Goal: Task Accomplishment & Management: Manage account settings

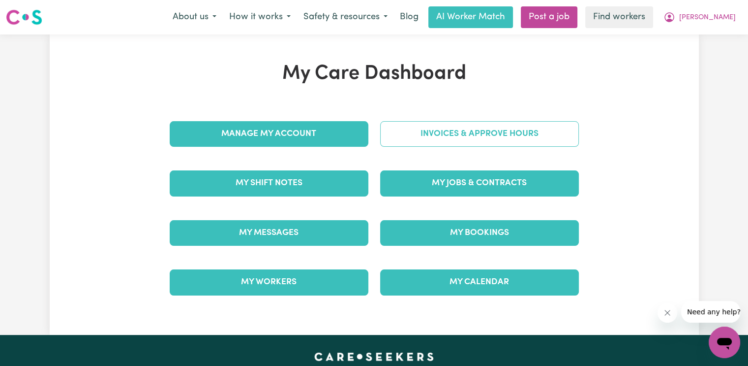
click at [465, 135] on link "Invoices & Approve Hours" at bounding box center [479, 134] width 199 height 26
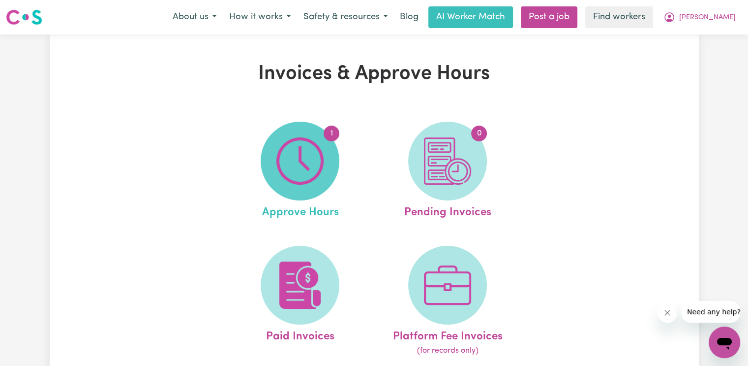
click at [317, 143] on img at bounding box center [299, 160] width 47 height 47
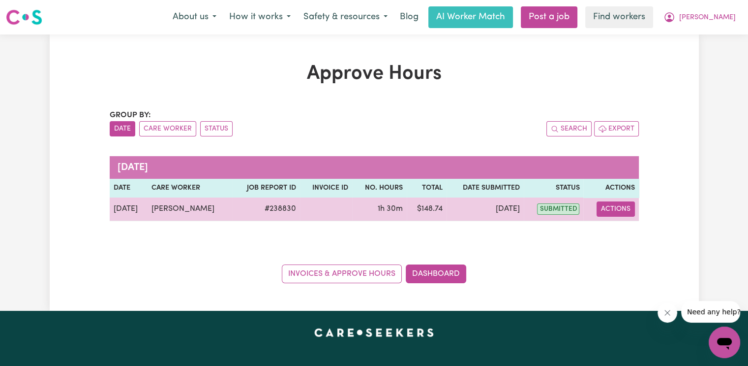
click at [616, 215] on button "Actions" at bounding box center [616, 208] width 38 height 15
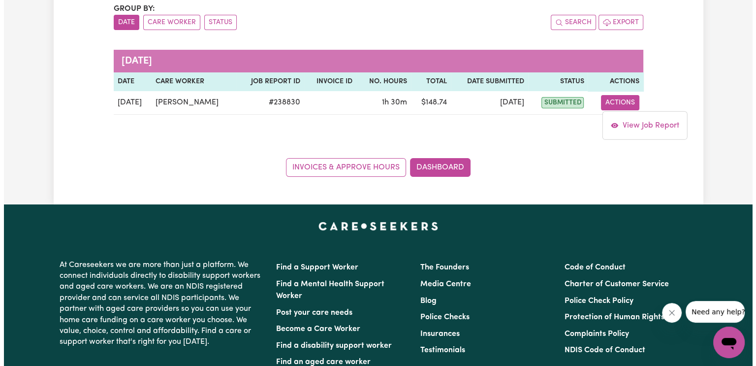
scroll to position [197, 0]
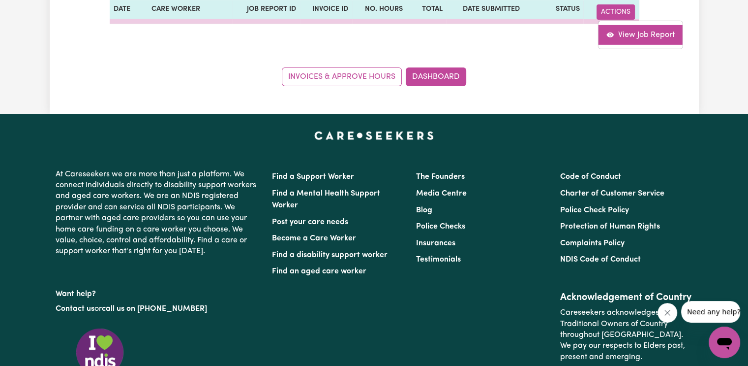
click at [626, 37] on link "View Job Report" at bounding box center [641, 35] width 84 height 20
select select "pm"
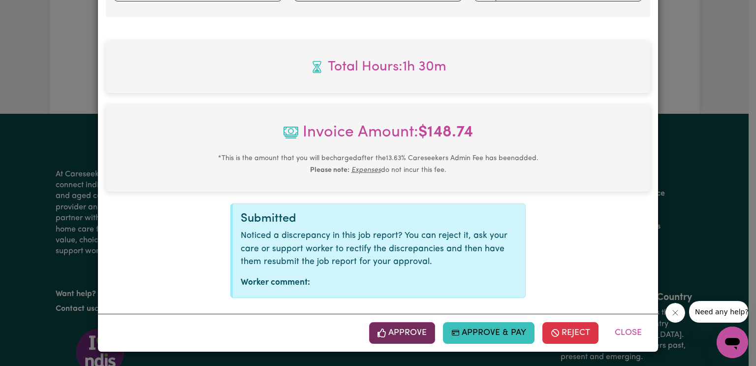
click at [407, 334] on button "Approve" at bounding box center [402, 333] width 66 height 22
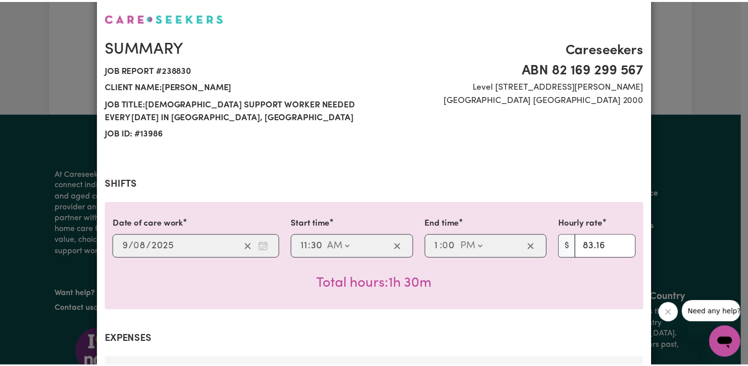
scroll to position [0, 0]
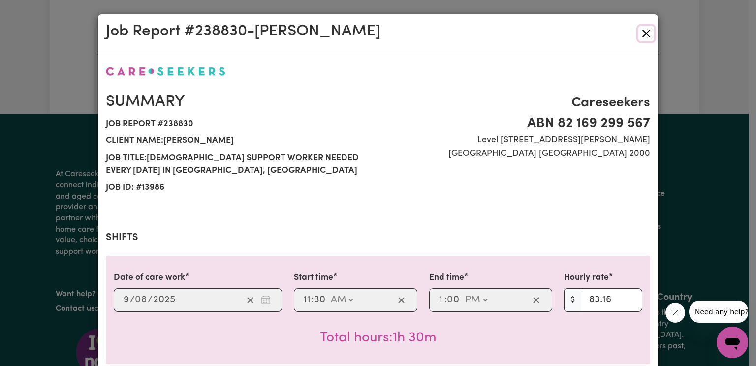
drag, startPoint x: 642, startPoint y: 36, endPoint x: 632, endPoint y: 48, distance: 15.8
click at [642, 36] on button "Close" at bounding box center [646, 34] width 16 height 16
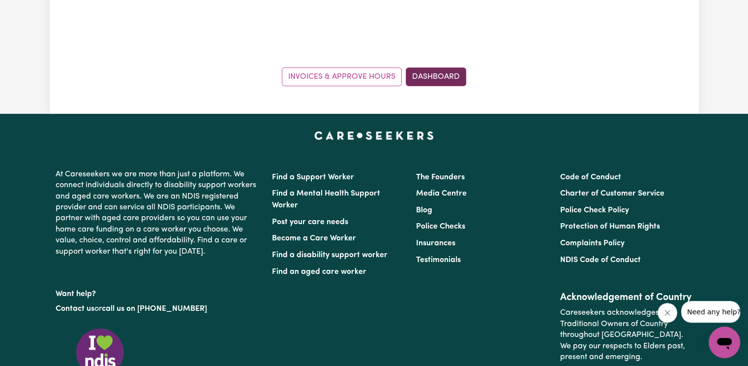
click at [440, 78] on link "Dashboard" at bounding box center [436, 76] width 61 height 19
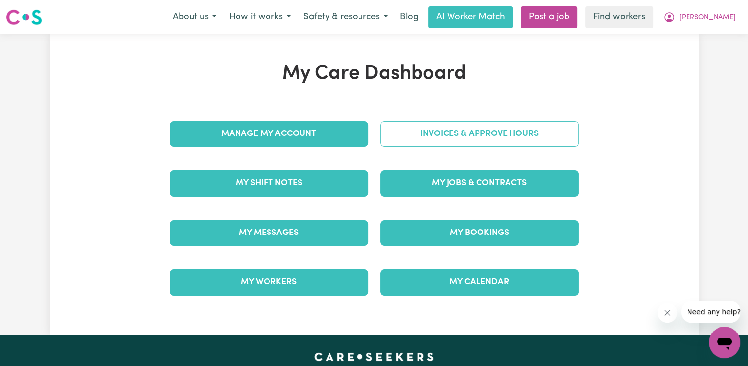
click at [459, 139] on link "Invoices & Approve Hours" at bounding box center [479, 134] width 199 height 26
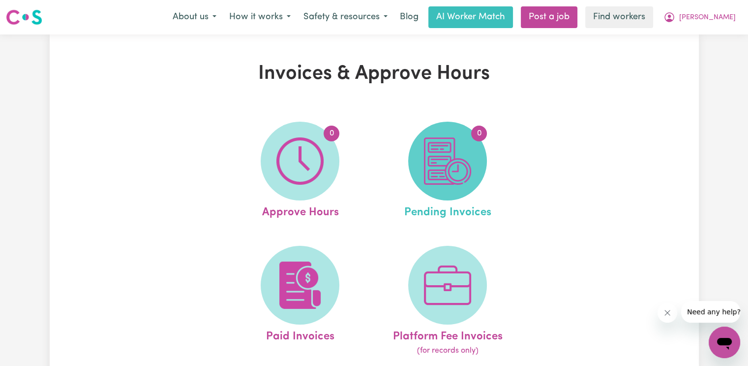
click at [454, 135] on span "0" at bounding box center [447, 161] width 79 height 79
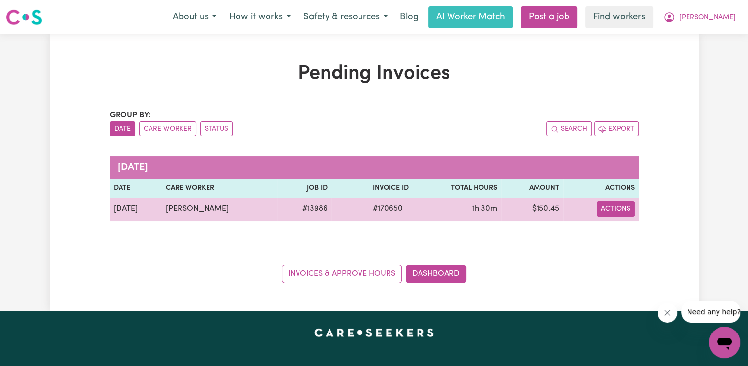
click at [618, 211] on button "Actions" at bounding box center [616, 208] width 38 height 15
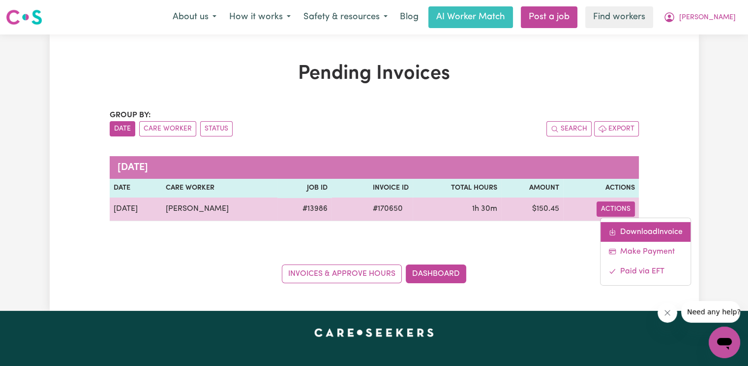
click at [627, 229] on link "Download Invoice" at bounding box center [646, 231] width 90 height 20
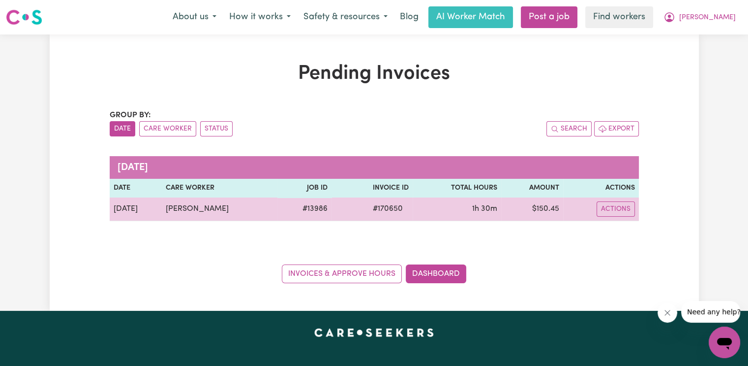
click at [385, 208] on span "# 170650" at bounding box center [388, 209] width 42 height 12
copy span "170650"
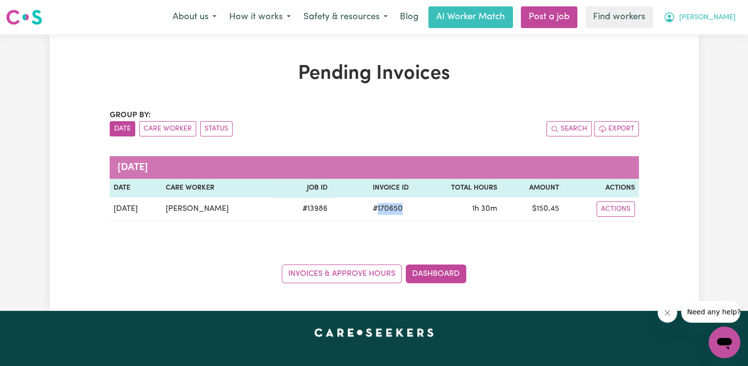
click at [726, 20] on span "[PERSON_NAME]" at bounding box center [707, 17] width 57 height 11
click at [703, 56] on link "Logout" at bounding box center [703, 56] width 78 height 19
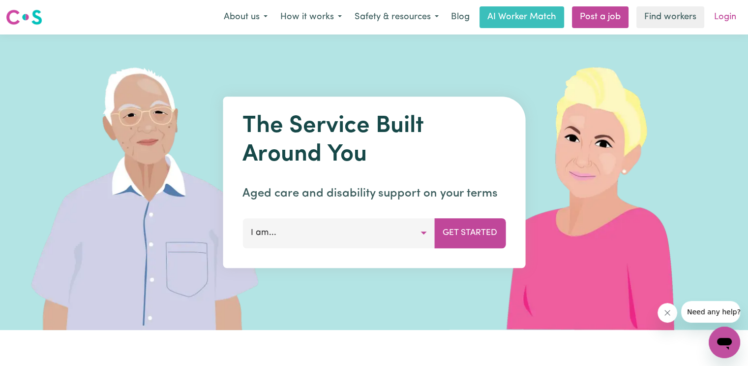
click at [728, 19] on link "Login" at bounding box center [725, 17] width 34 height 22
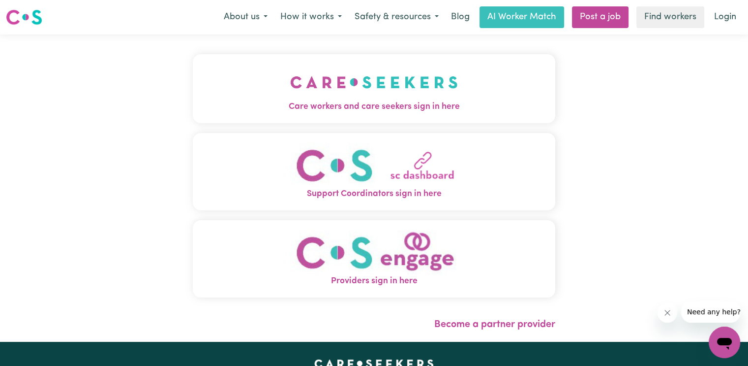
click at [193, 87] on button "Care workers and care seekers sign in here" at bounding box center [374, 88] width 363 height 69
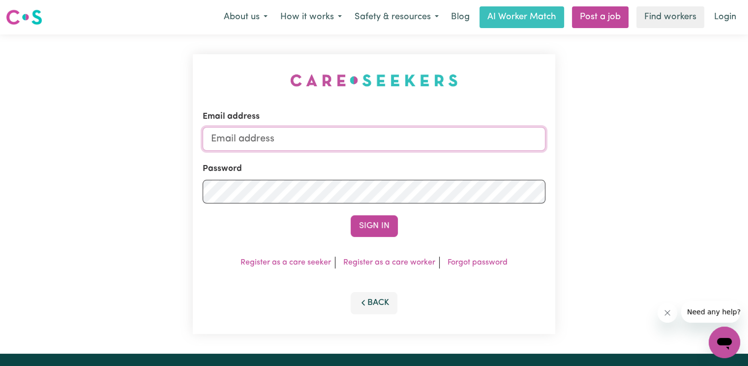
drag, startPoint x: 271, startPoint y: 141, endPoint x: 327, endPoint y: 119, distance: 60.3
click at [271, 141] on input "Email address" at bounding box center [374, 139] width 343 height 24
type input "superuser~[EMAIL_ADDRESS][DOMAIN_NAME]"
click at [351, 215] on button "Sign In" at bounding box center [374, 226] width 47 height 22
